Goal: Task Accomplishment & Management: Manage account settings

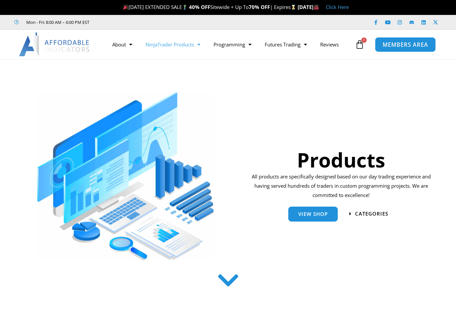
click at [394, 43] on span "MEMBERS AREA" at bounding box center [404, 45] width 45 height 6
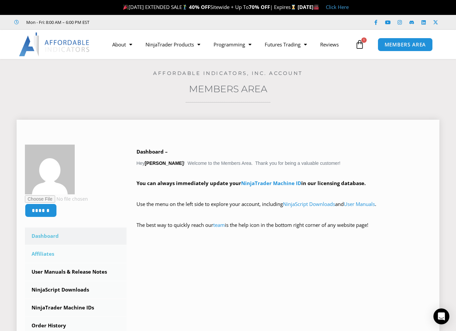
click at [59, 256] on link "Affiliates" at bounding box center [76, 254] width 102 height 17
